Goal: Task Accomplishment & Management: Use online tool/utility

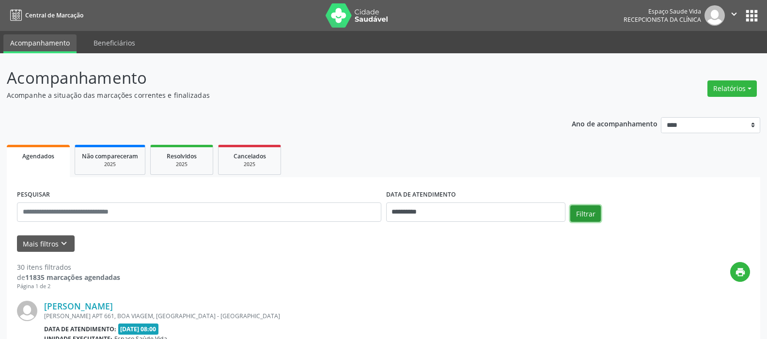
click at [581, 211] on button "Filtrar" at bounding box center [585, 213] width 31 height 16
click at [730, 89] on button "Relatórios" at bounding box center [732, 88] width 49 height 16
click at [702, 105] on link "Agendamentos" at bounding box center [705, 110] width 104 height 14
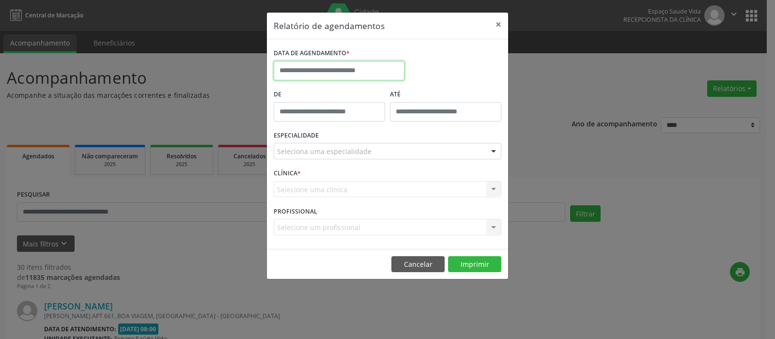
click at [317, 72] on input "text" at bounding box center [339, 70] width 131 height 19
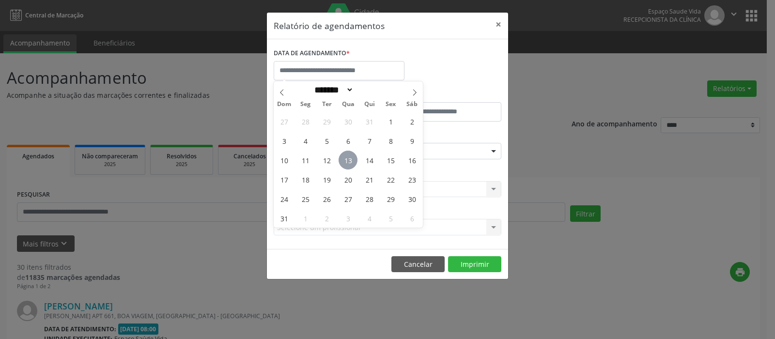
click at [351, 163] on span "13" at bounding box center [348, 160] width 19 height 19
type input "**********"
click at [351, 163] on span "13" at bounding box center [348, 160] width 19 height 19
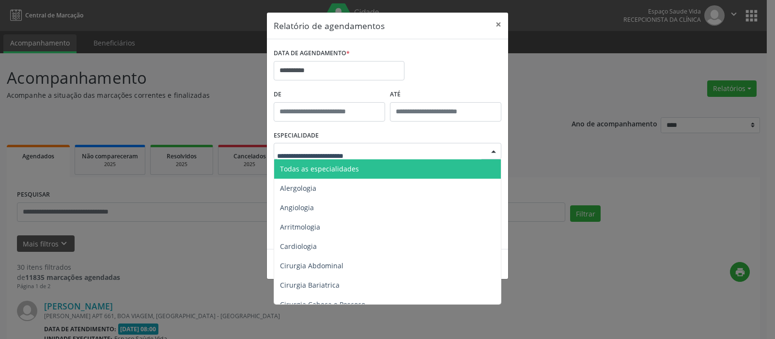
click at [316, 167] on span "Todas as especialidades" at bounding box center [319, 168] width 79 height 9
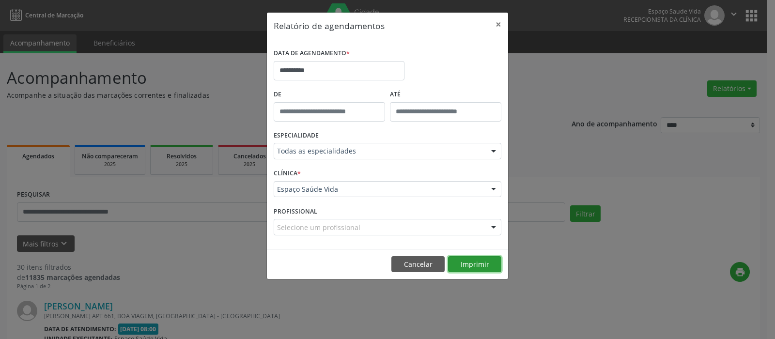
click at [459, 264] on button "Imprimir" at bounding box center [474, 264] width 53 height 16
click at [470, 262] on button "Imprimir" at bounding box center [474, 264] width 53 height 16
